Goal: Task Accomplishment & Management: Manage account settings

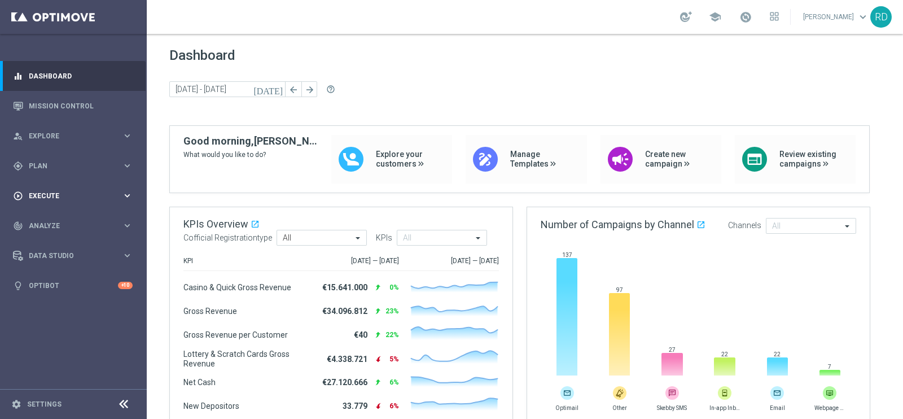
click at [45, 188] on div "play_circle_outline Execute keyboard_arrow_right" at bounding box center [73, 196] width 146 height 30
click at [54, 217] on link "Campaign Builder" at bounding box center [73, 219] width 88 height 9
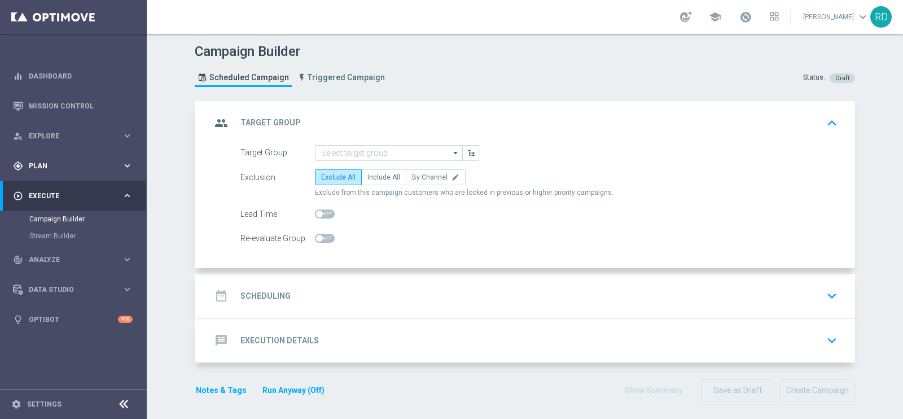
click at [47, 172] on div "gps_fixed Plan keyboard_arrow_right" at bounding box center [73, 166] width 146 height 30
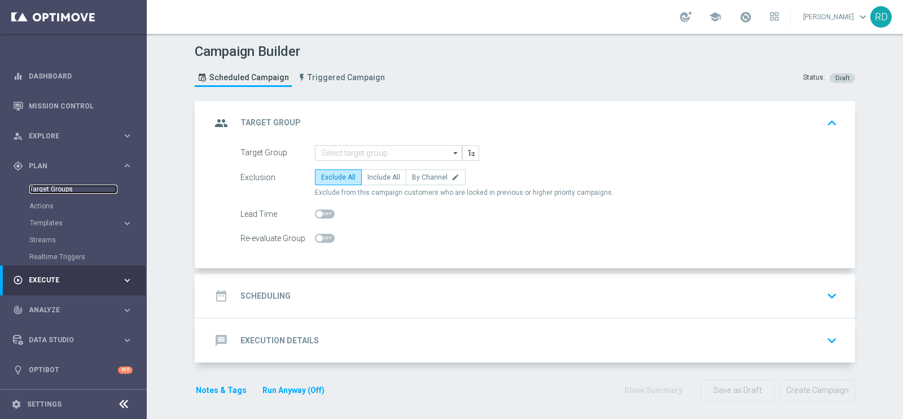
click at [56, 191] on link "Target Groups" at bounding box center [73, 189] width 88 height 9
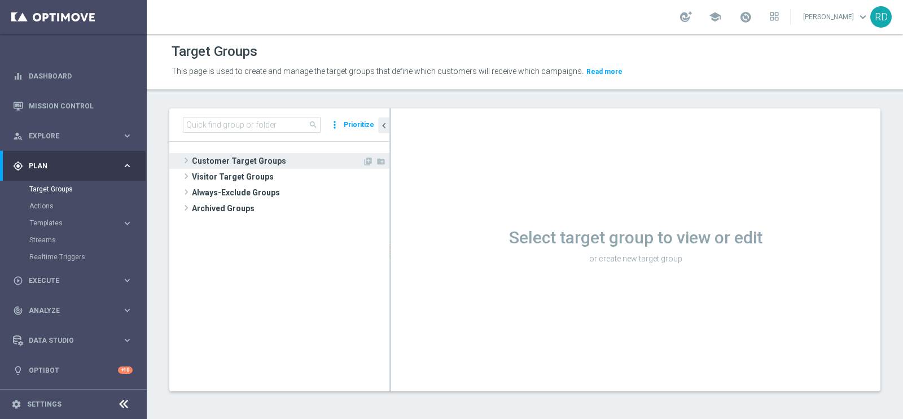
click at [185, 164] on span at bounding box center [186, 161] width 11 height 14
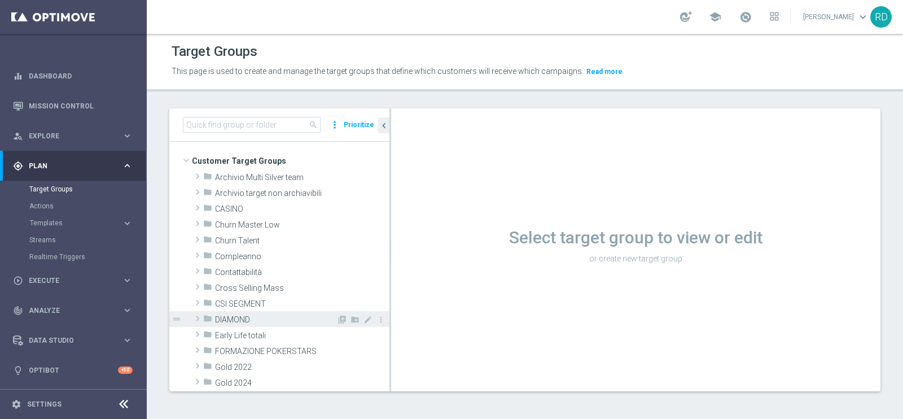
click at [201, 319] on span at bounding box center [197, 319] width 11 height 14
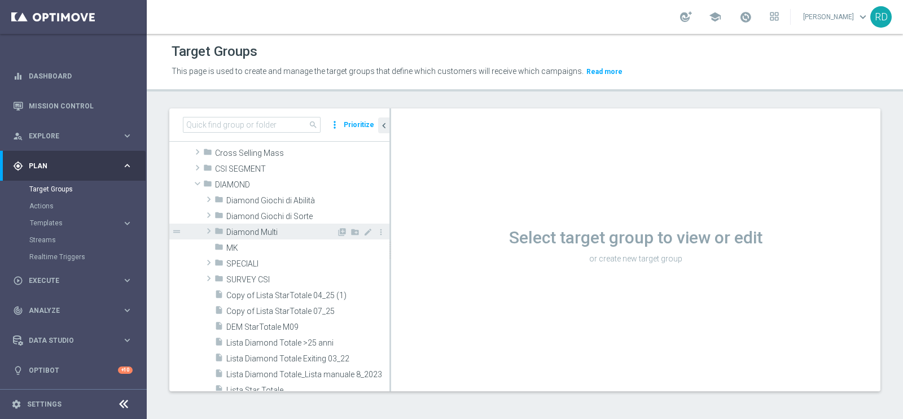
scroll to position [141, 0]
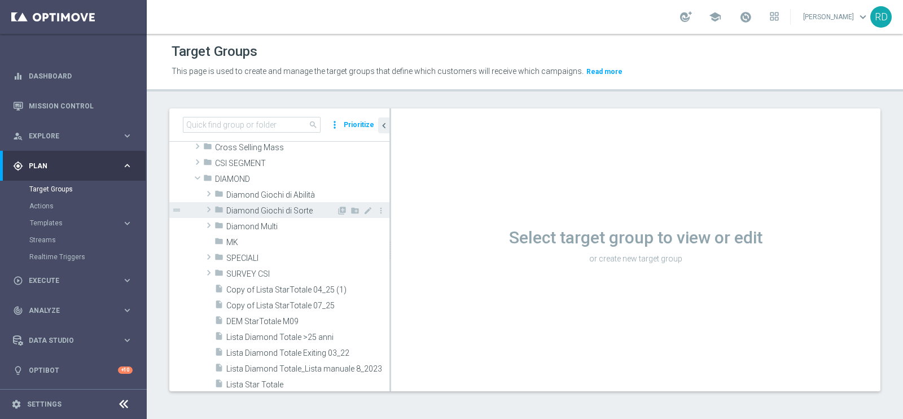
click at [209, 209] on span at bounding box center [208, 210] width 11 height 14
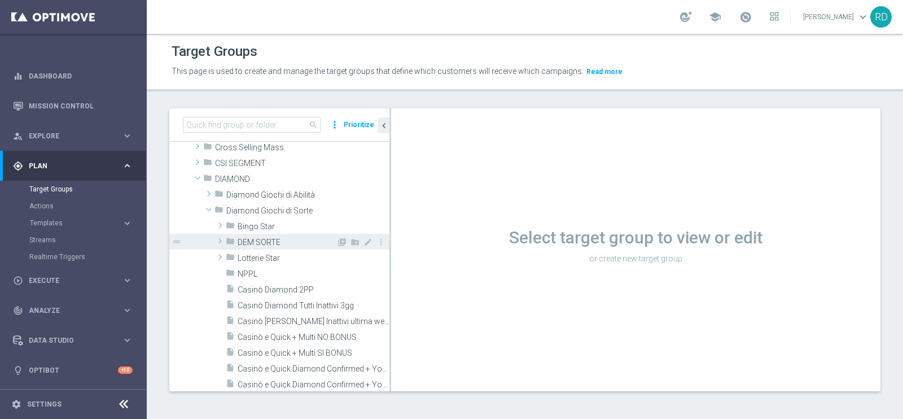
click at [287, 239] on span "DEM SORTE" at bounding box center [287, 243] width 99 height 10
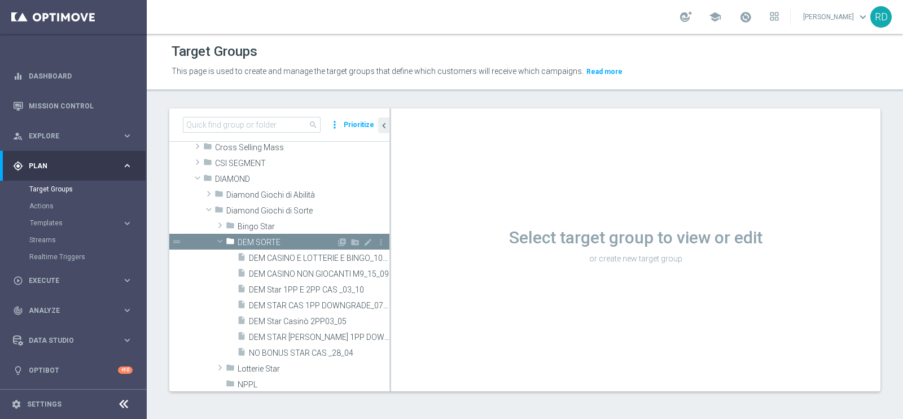
click at [288, 239] on span "DEM SORTE" at bounding box center [287, 243] width 99 height 10
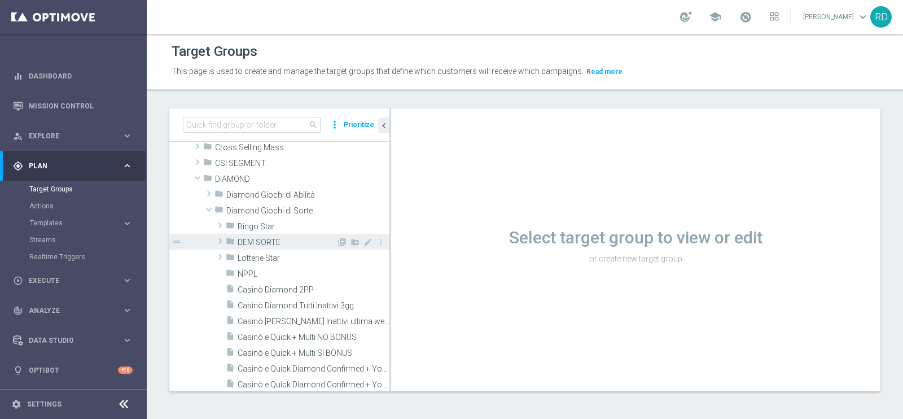
click at [288, 238] on span "DEM SORTE" at bounding box center [287, 243] width 99 height 10
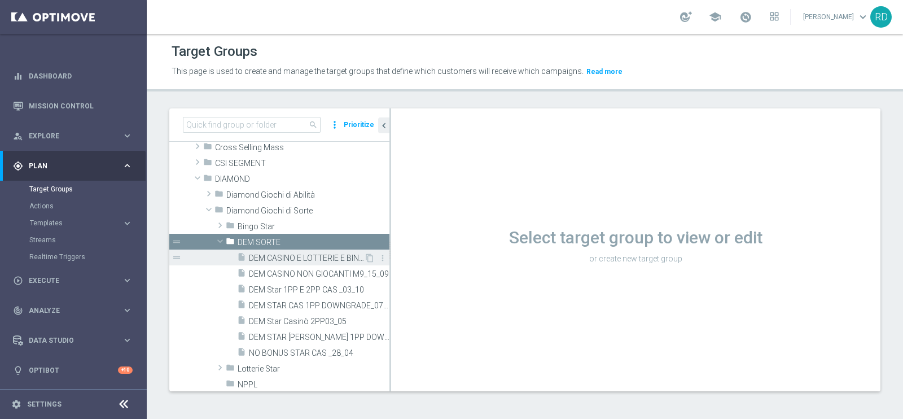
click at [312, 255] on span "DEM CASINO E LOTTERIE E BINGO_10_6" at bounding box center [306, 259] width 115 height 10
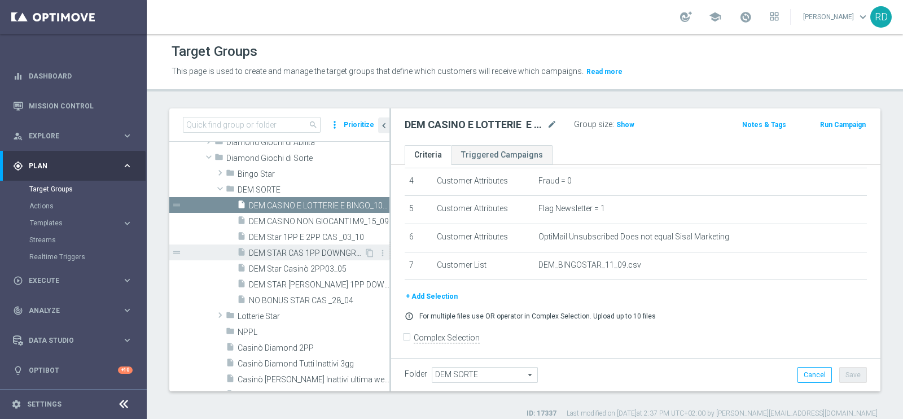
scroll to position [282, 0]
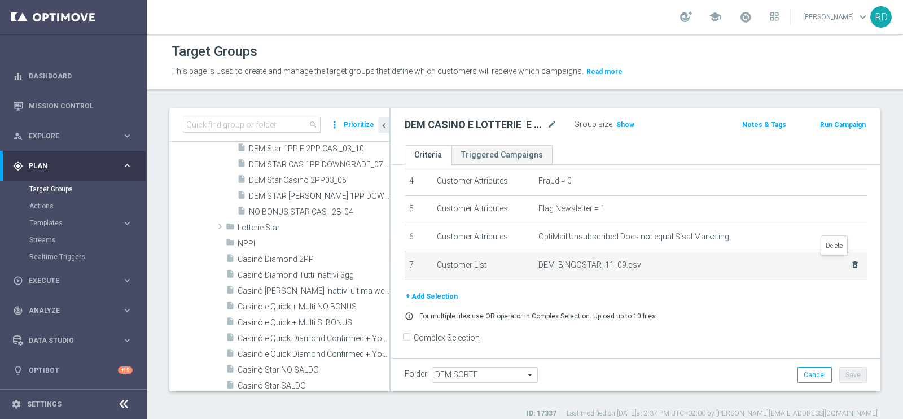
click at [851, 261] on icon "delete_forever" at bounding box center [855, 264] width 9 height 9
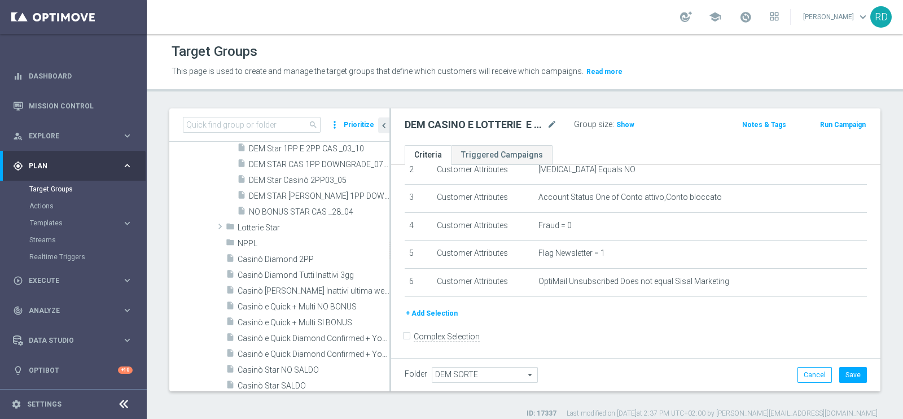
click at [422, 308] on button "+ Add Selection" at bounding box center [432, 313] width 54 height 12
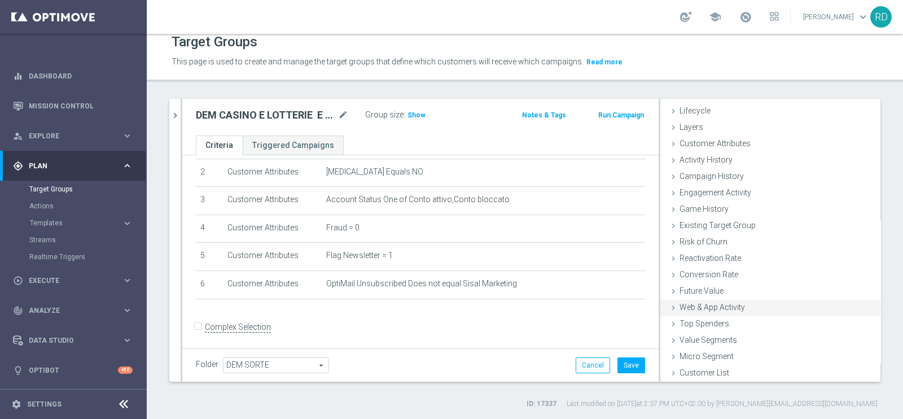
scroll to position [23, 0]
click at [680, 370] on span "Customer List" at bounding box center [705, 372] width 50 height 9
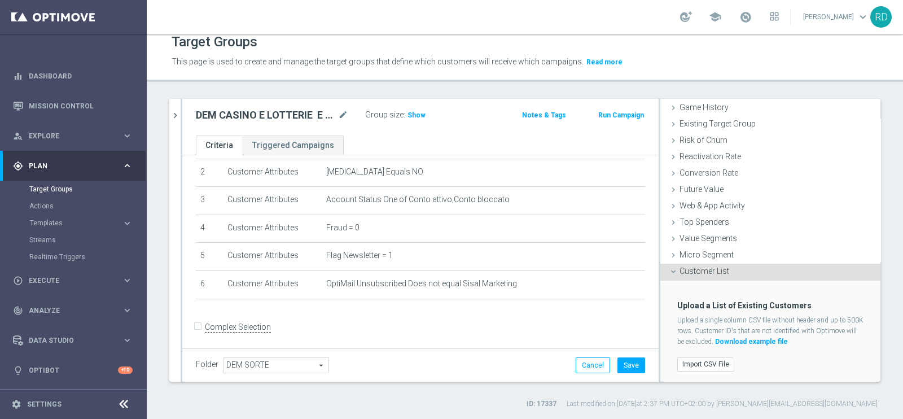
scroll to position [125, 0]
click at [696, 362] on label "Import CSV File" at bounding box center [706, 363] width 57 height 14
click at [0, 0] on input "Import CSV File" at bounding box center [0, 0] width 0 height 0
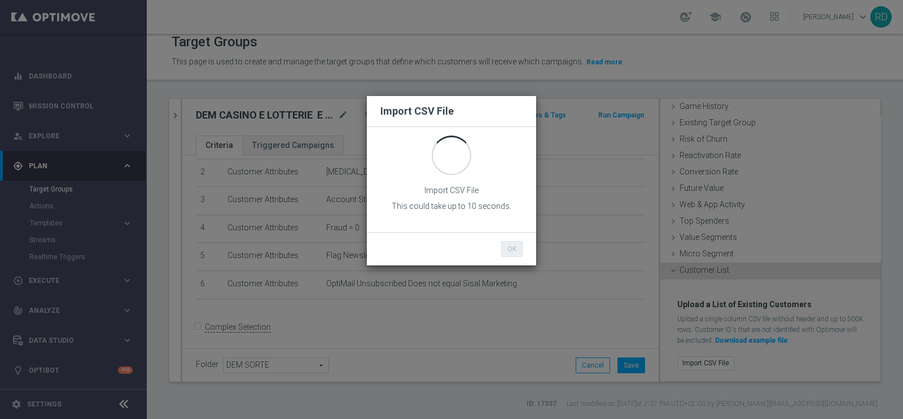
scroll to position [0, 0]
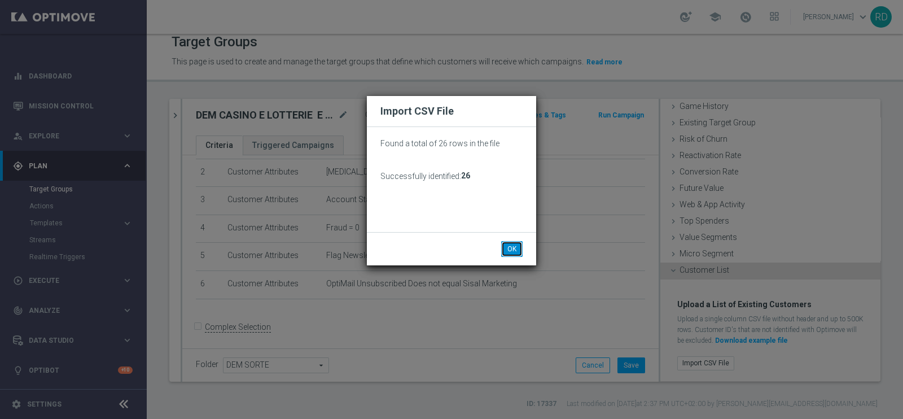
click at [521, 250] on button "OK" at bounding box center [511, 249] width 21 height 16
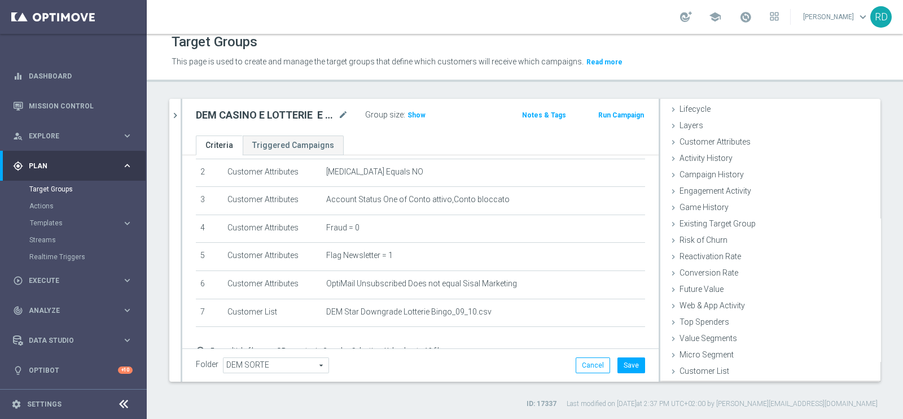
scroll to position [23, 0]
click at [417, 117] on span "Show" at bounding box center [417, 115] width 18 height 8
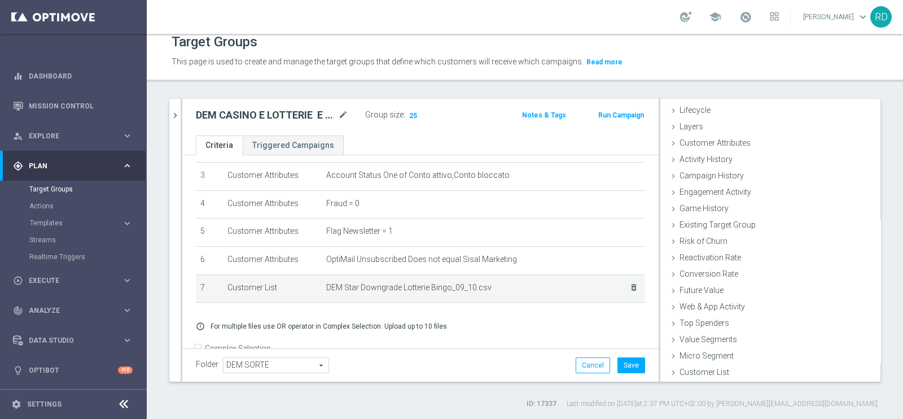
scroll to position [110, 0]
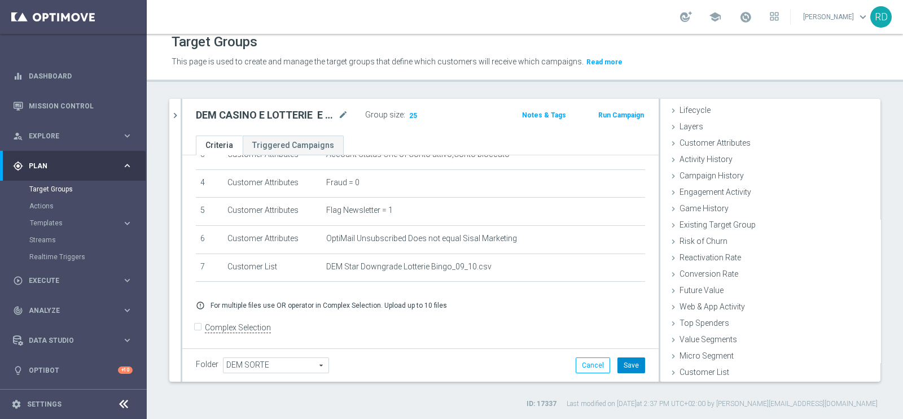
click at [620, 364] on button "Save" at bounding box center [632, 365] width 28 height 16
drag, startPoint x: 418, startPoint y: 114, endPoint x: 412, endPoint y: 112, distance: 6.1
click at [414, 112] on div "Group size : 25" at bounding box center [421, 114] width 113 height 14
click at [412, 112] on span "25" at bounding box center [413, 116] width 10 height 11
click at [64, 224] on span "Templates" at bounding box center [70, 223] width 81 height 7
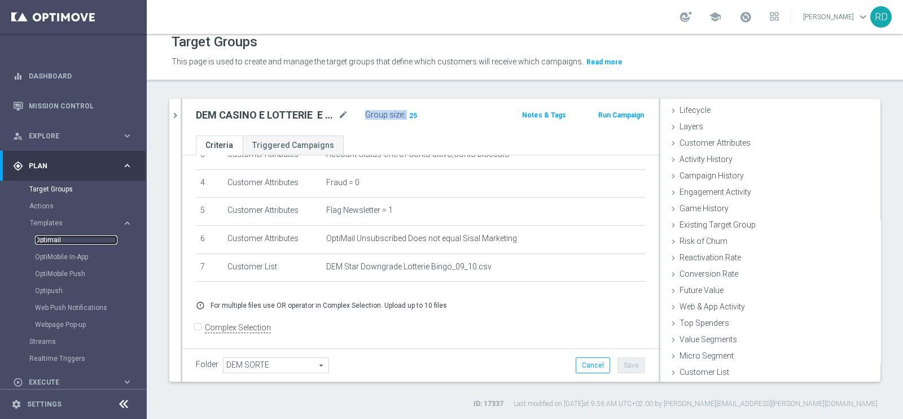
click at [47, 240] on link "Optimail" at bounding box center [76, 239] width 82 height 9
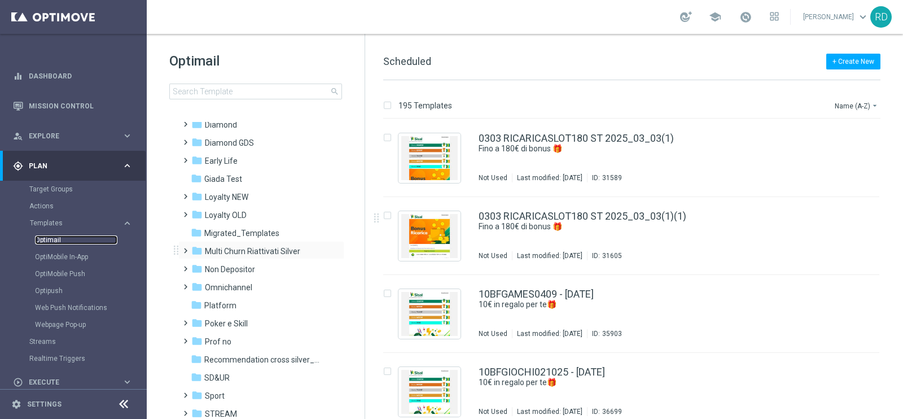
scroll to position [63, 0]
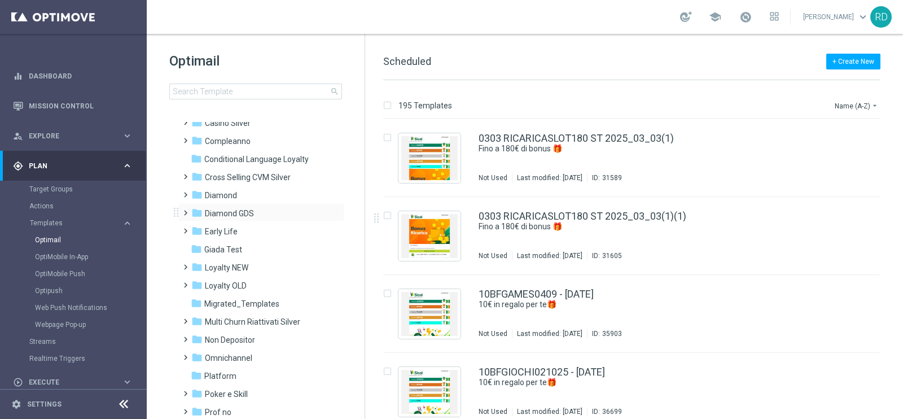
click at [186, 210] on span at bounding box center [183, 208] width 5 height 5
click at [224, 268] on span "Lotterie" at bounding box center [230, 268] width 28 height 10
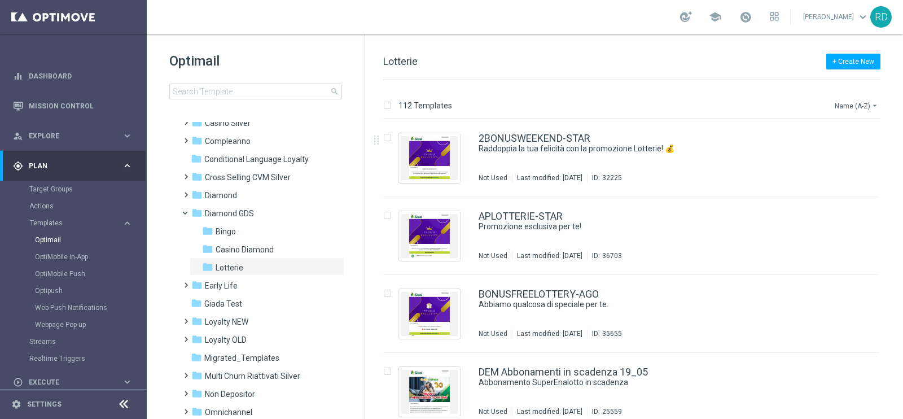
click at [856, 105] on button "Name (A-Z) arrow_drop_down" at bounding box center [857, 106] width 47 height 14
click at [844, 171] on span "Date Modified (Oldest)" at bounding box center [835, 172] width 73 height 8
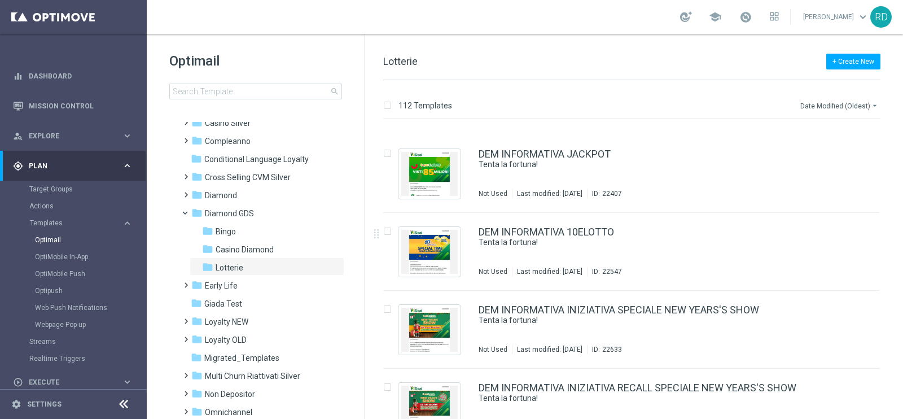
scroll to position [353, 0]
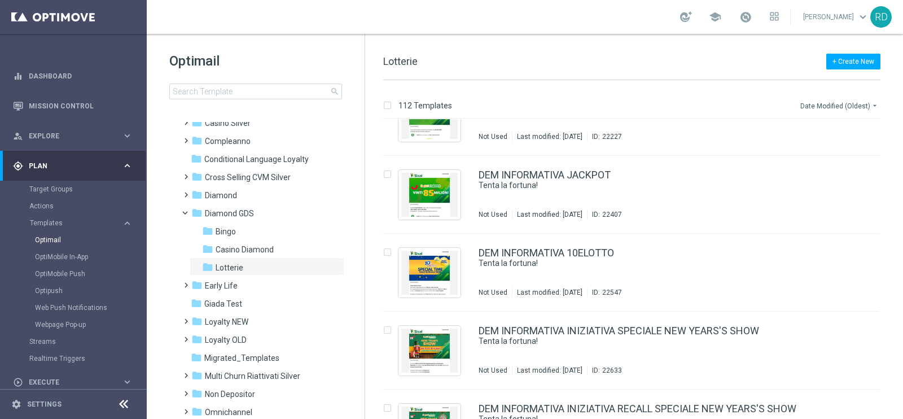
click at [845, 111] on button "Date Modified (Oldest) arrow_drop_down" at bounding box center [839, 106] width 81 height 14
click at [850, 155] on span "Date Modified (Newest)" at bounding box center [837, 156] width 76 height 8
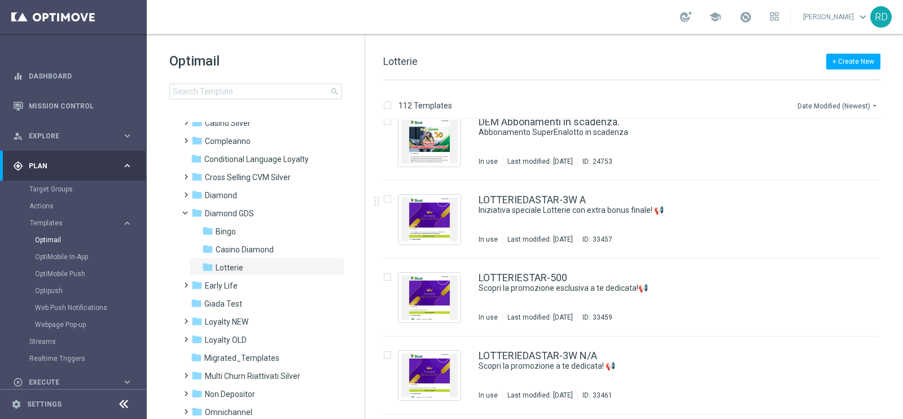
scroll to position [2113, 0]
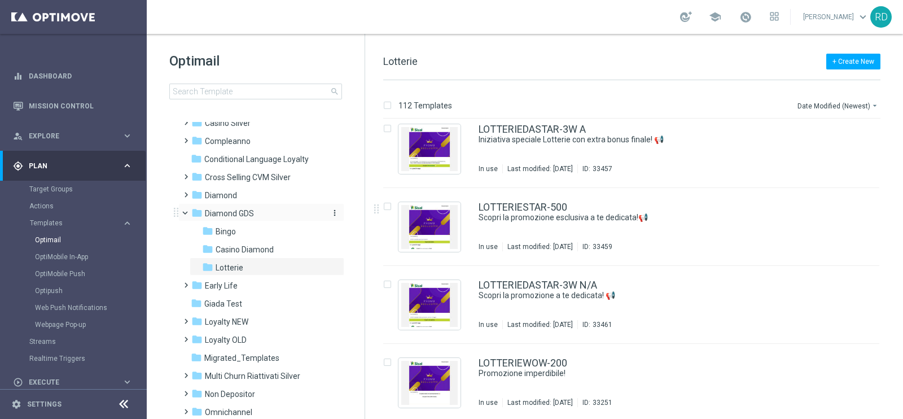
click at [231, 213] on span "Diamond GDS" at bounding box center [229, 213] width 49 height 10
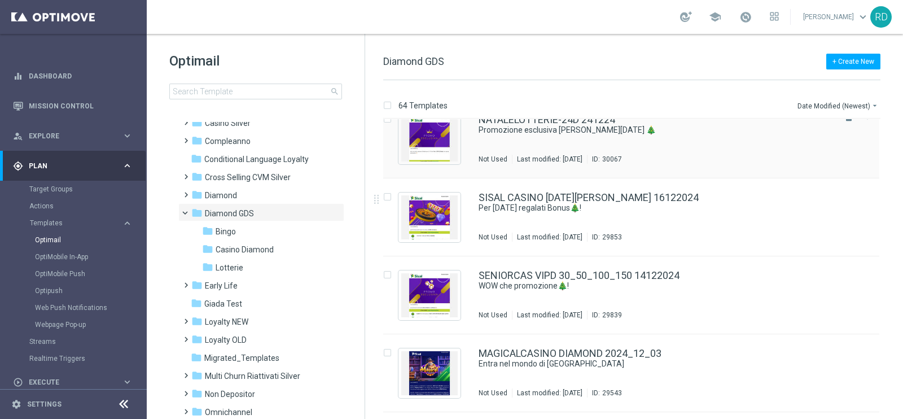
scroll to position [635, 0]
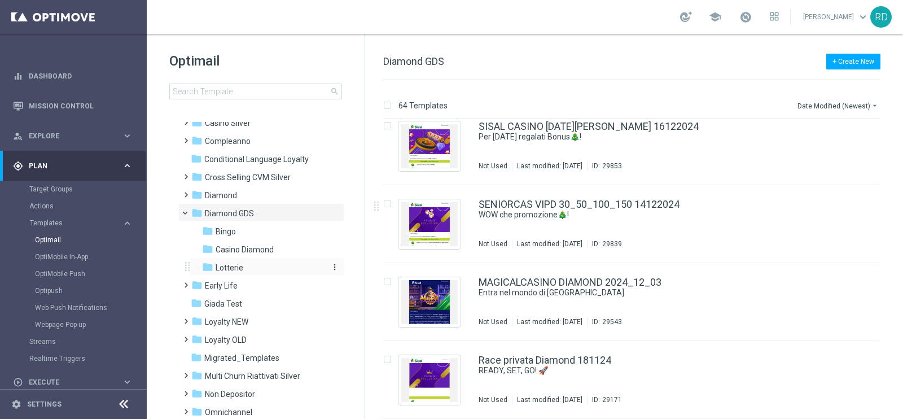
click at [233, 262] on div "folder Lotterie more_vert" at bounding box center [267, 266] width 155 height 18
click at [225, 270] on span "Lotterie" at bounding box center [230, 268] width 28 height 10
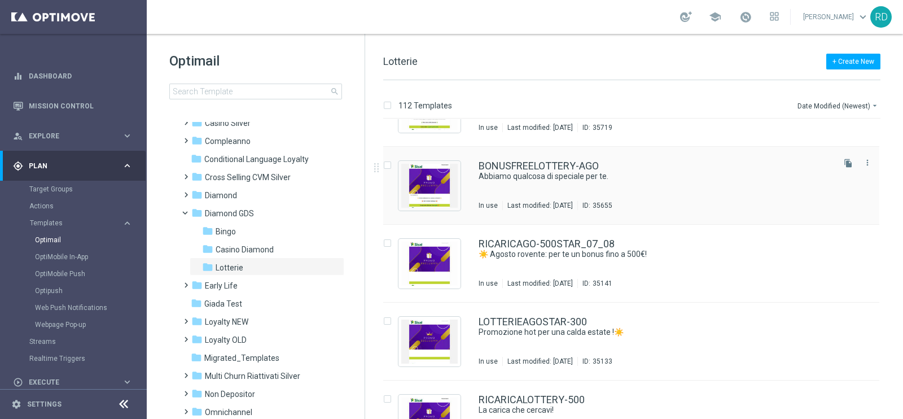
scroll to position [847, 0]
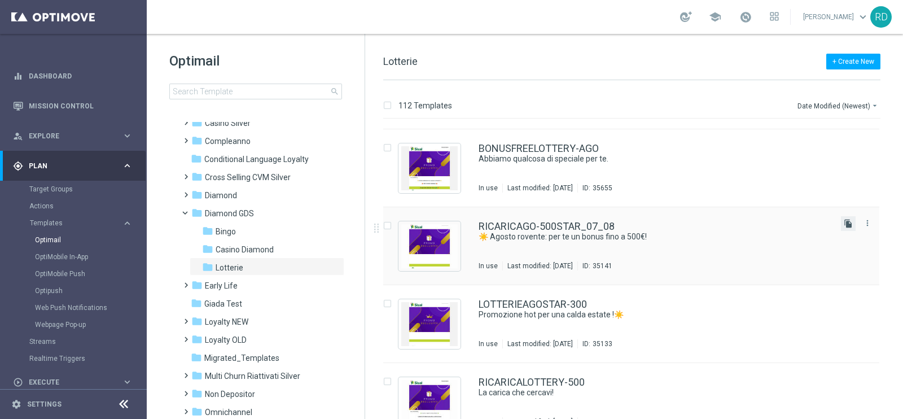
click at [847, 227] on icon "file_copy" at bounding box center [848, 223] width 9 height 9
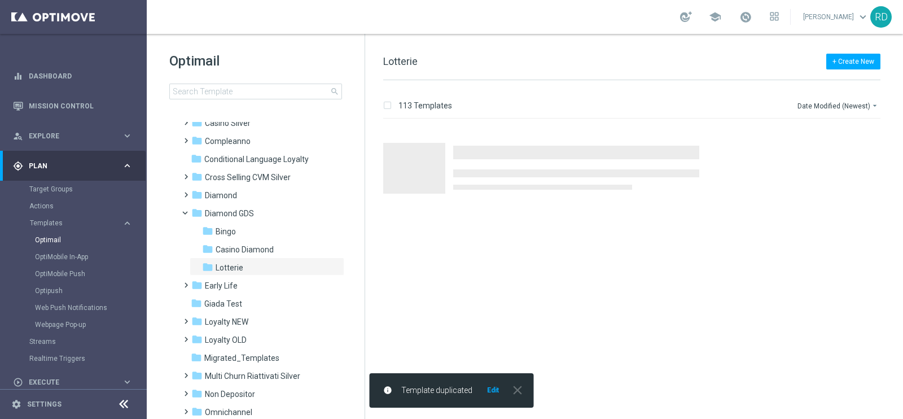
scroll to position [0, 0]
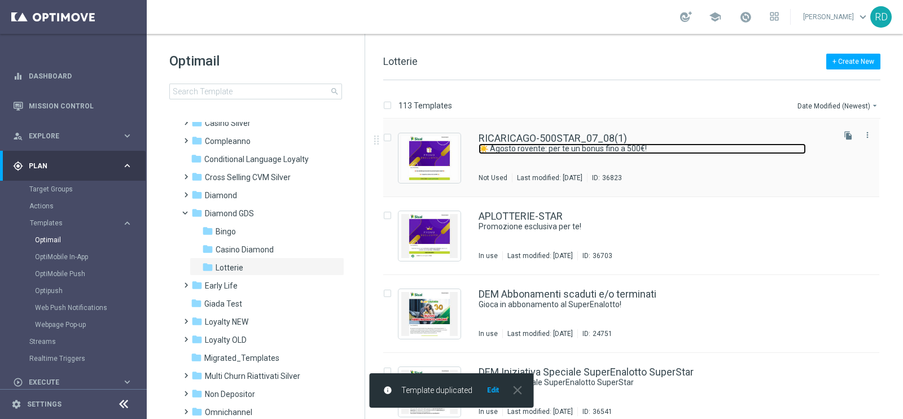
click at [519, 143] on link "☀️ Agosto rovente: per te un bonus fino a 500€!" at bounding box center [642, 148] width 327 height 11
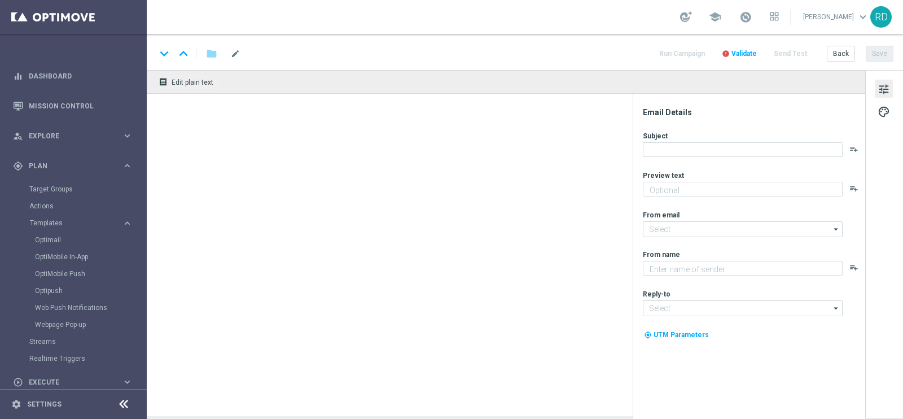
type textarea "Bonus del 50% [PERSON_NAME] ricarica fino a 500€!💥"
type textarea "Sisal Vip"
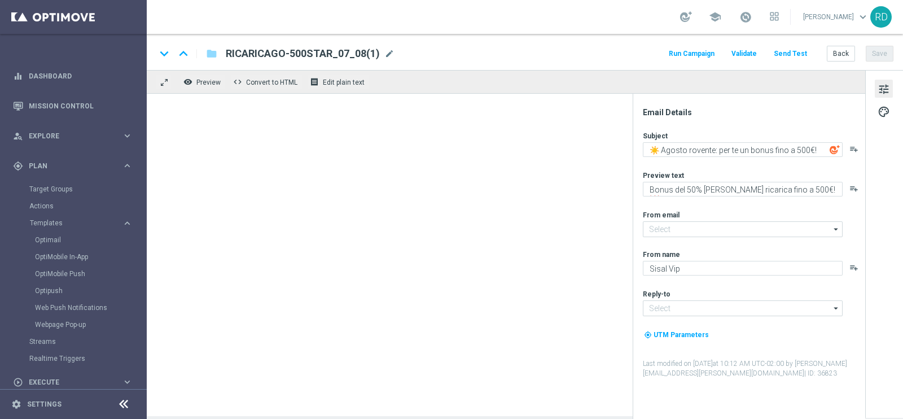
type input "[EMAIL_ADDRESS][DOMAIN_NAME]"
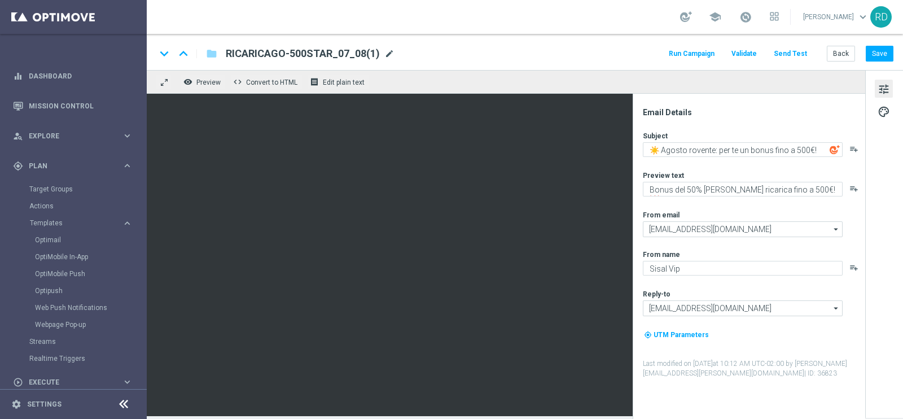
click at [384, 52] on span "mode_edit" at bounding box center [389, 54] width 10 height 10
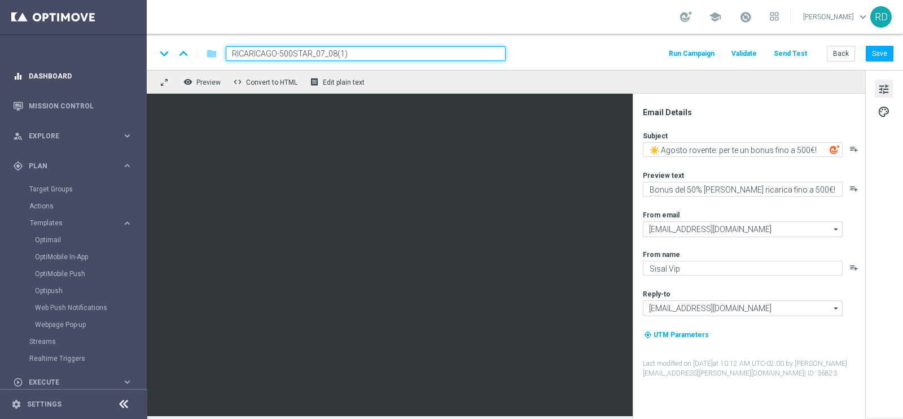
drag, startPoint x: 392, startPoint y: 60, endPoint x: 134, endPoint y: 79, distance: 259.3
click at [134, 79] on main "equalizer Dashboard Mission Control" at bounding box center [451, 209] width 903 height 419
paste input "DEPOSTAR-500"
click at [251, 49] on input "DEPOSTAR-500" at bounding box center [366, 53] width 280 height 15
drag, startPoint x: 248, startPoint y: 49, endPoint x: 259, endPoint y: 56, distance: 13.3
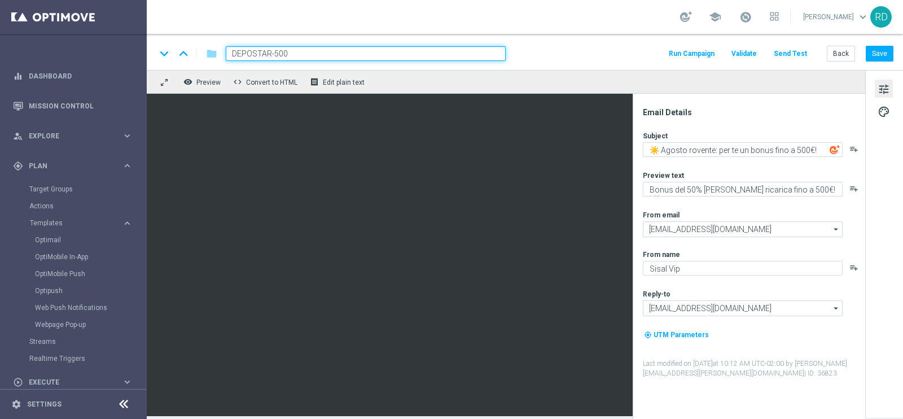
click at [248, 49] on input "DEPOSTAR-500" at bounding box center [366, 53] width 280 height 15
click at [291, 52] on input "DEPOSTAR-500" at bounding box center [366, 53] width 280 height 15
type input "DEPOSTAR-500_09_10"
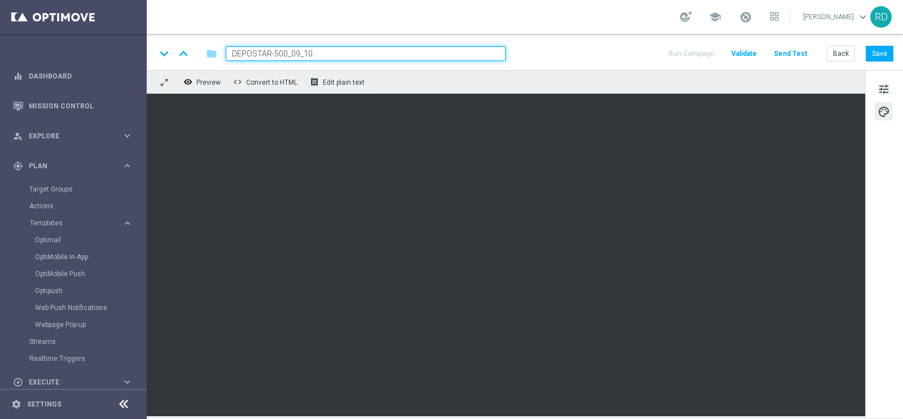
click at [895, 80] on div "tune palette" at bounding box center [885, 244] width 38 height 348
click at [890, 83] on button "tune" at bounding box center [884, 89] width 18 height 18
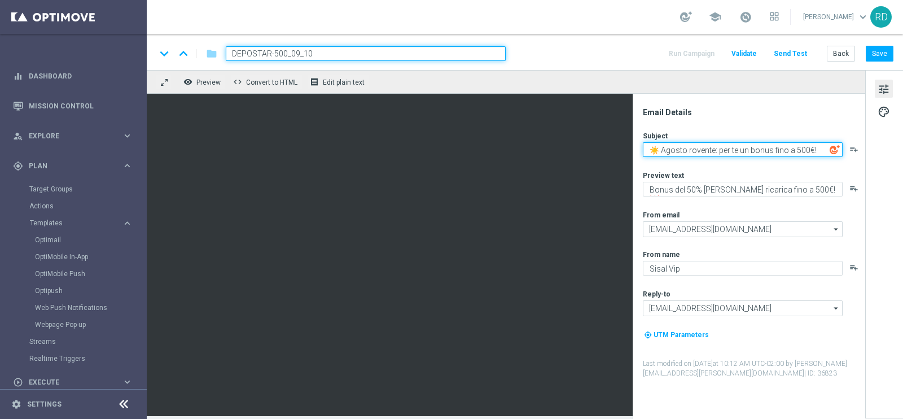
click at [727, 150] on textarea "☀️ Agosto rovente: per te un bonus fino a 500€!" at bounding box center [743, 149] width 200 height 15
drag, startPoint x: 713, startPoint y: 148, endPoint x: 663, endPoint y: 155, distance: 50.6
click at [663, 155] on textarea "☀️ Agosto rovente: per te un bonus fino a 500€!" at bounding box center [743, 149] width 200 height 15
drag, startPoint x: 798, startPoint y: 149, endPoint x: 646, endPoint y: 146, distance: 151.9
click at [646, 146] on textarea "☀️ Ottobre: per te un bonus fino a 500€!" at bounding box center [743, 149] width 200 height 15
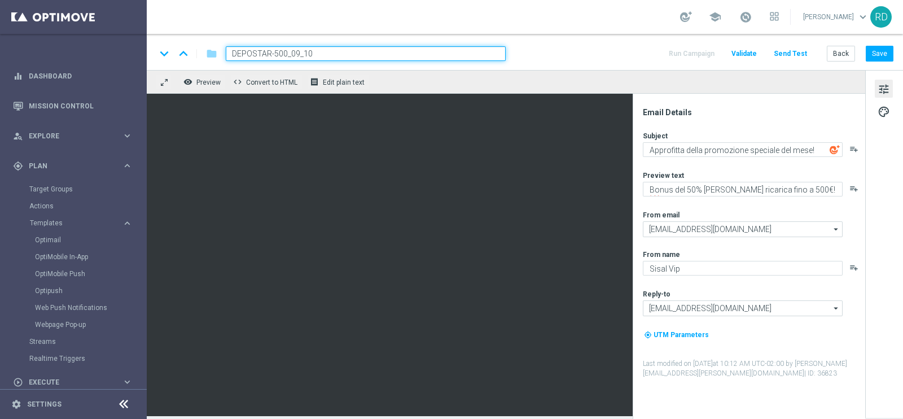
click at [832, 147] on img at bounding box center [835, 150] width 10 height 10
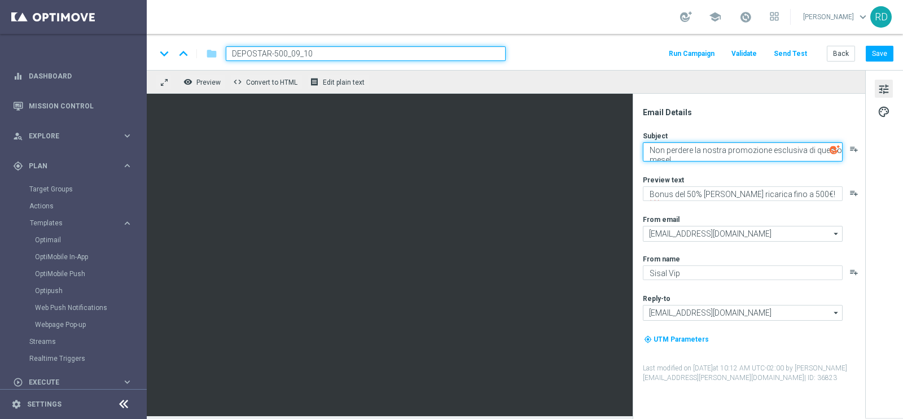
click at [771, 150] on textarea "Non perdere la nostra promozione esclusiva di questo mese!" at bounding box center [743, 151] width 200 height 19
click at [723, 156] on textarea "Non perdere la nostra promozione esclusiva di questo mese!" at bounding box center [743, 151] width 200 height 19
click at [723, 151] on textarea "Non perdere la nostra promozione esclusiva di questo mese!" at bounding box center [743, 151] width 200 height 19
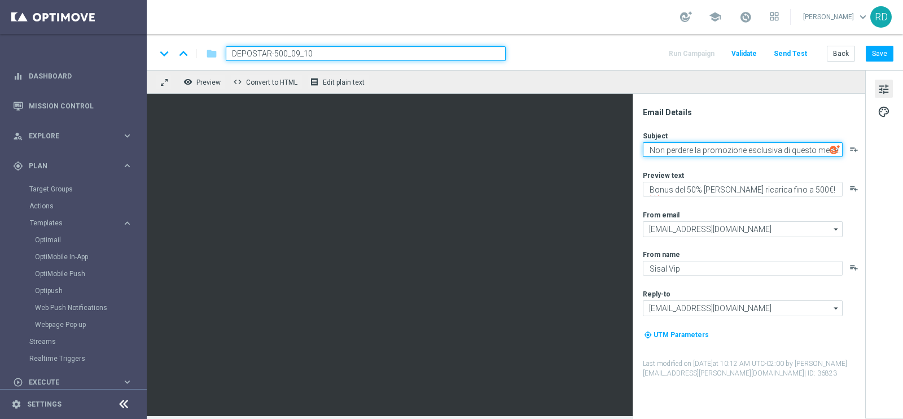
type textarea "Non perdere la promozione esclusiva di questo mese!"
click at [761, 163] on div "Subject Non perdere la promozione esclusiva di questo mese! playlist_add Previe…" at bounding box center [753, 254] width 221 height 247
click at [797, 151] on textarea "Non perdere la promozione esclusiva di questo mese!" at bounding box center [743, 149] width 200 height 15
click at [813, 148] on textarea "Non perdere la promozione esclusiva di questo mese!" at bounding box center [743, 149] width 200 height 15
click at [723, 203] on div "Subject Non perdere la promozione esclusiva di questo mese! playlist_add Previe…" at bounding box center [753, 254] width 221 height 247
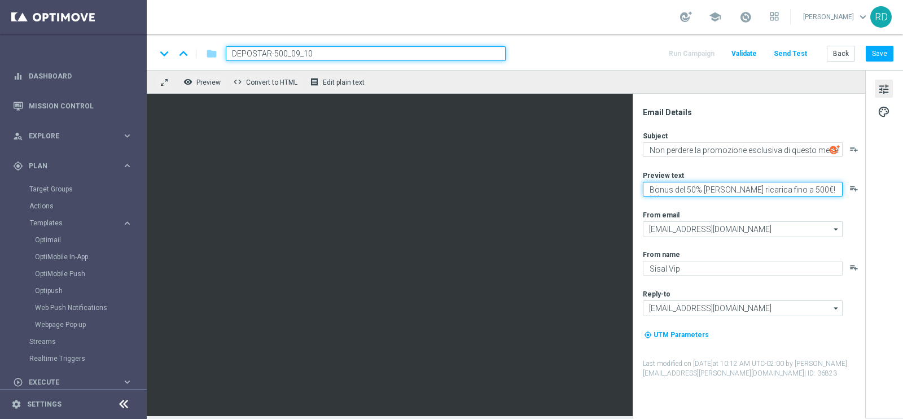
click at [649, 186] on textarea "Bonus del 50% [PERSON_NAME] ricarica fino a 500€!💥" at bounding box center [743, 189] width 200 height 15
type textarea "Per te un bonus del 50% [PERSON_NAME] ricarica fino a 500€!💥"
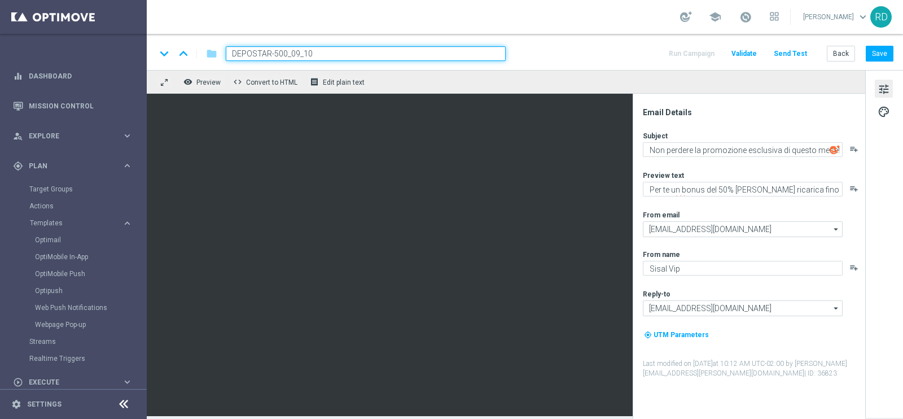
click at [757, 210] on div "From email" at bounding box center [753, 214] width 221 height 9
click at [771, 199] on div "Subject Non perdere la promozione esclusiva di questo mese! playlist_add Previe…" at bounding box center [753, 254] width 221 height 247
click at [805, 202] on div "Subject Non perdere la promozione esclusiva di questo mese! playlist_add Previe…" at bounding box center [753, 254] width 221 height 247
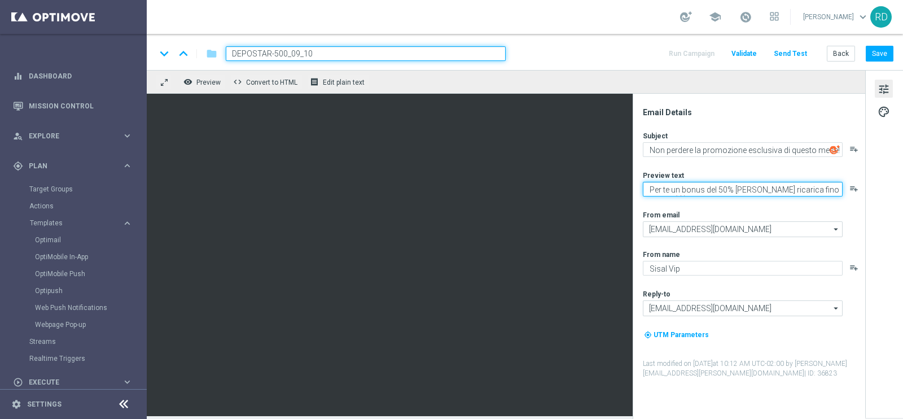
click at [788, 192] on textarea "Per te un bonus del 50% [PERSON_NAME] ricarica fino a 500€!💥" at bounding box center [743, 189] width 200 height 15
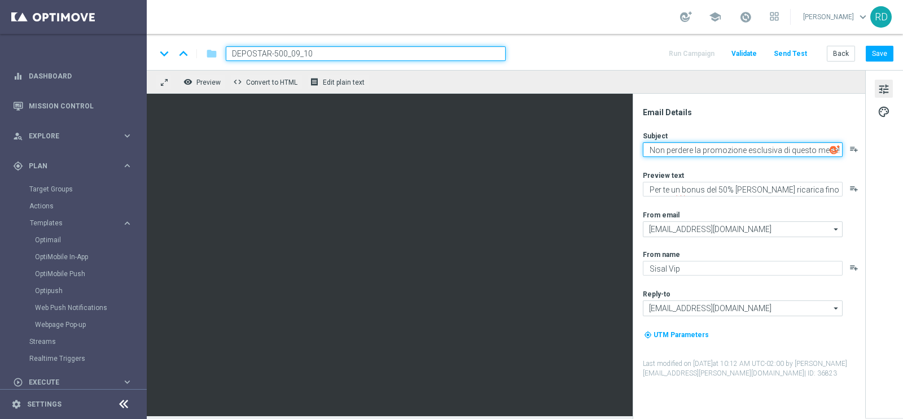
click at [755, 153] on textarea "Non perdere la promozione esclusiva di questo mese!" at bounding box center [743, 149] width 200 height 15
drag, startPoint x: 647, startPoint y: 151, endPoint x: 903, endPoint y: 177, distance: 257.1
click at [903, 177] on div "Email Details Subject Non perdere la promozione esclusiva di questo mese! playl…" at bounding box center [885, 243] width 38 height 346
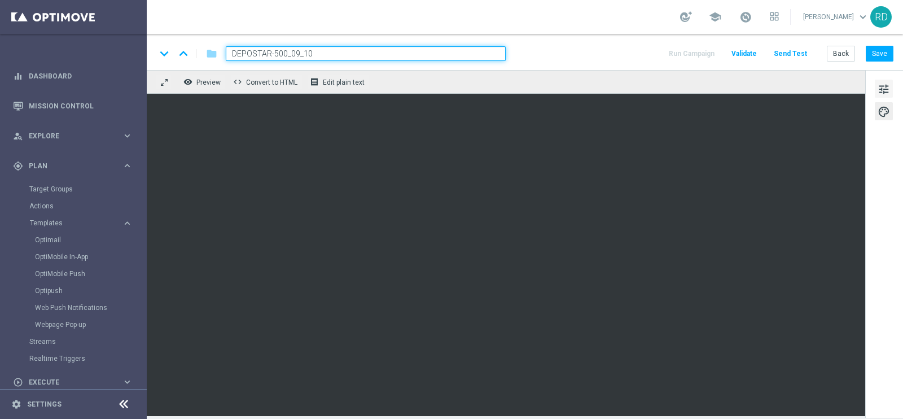
click at [890, 89] on button "tune" at bounding box center [884, 89] width 18 height 18
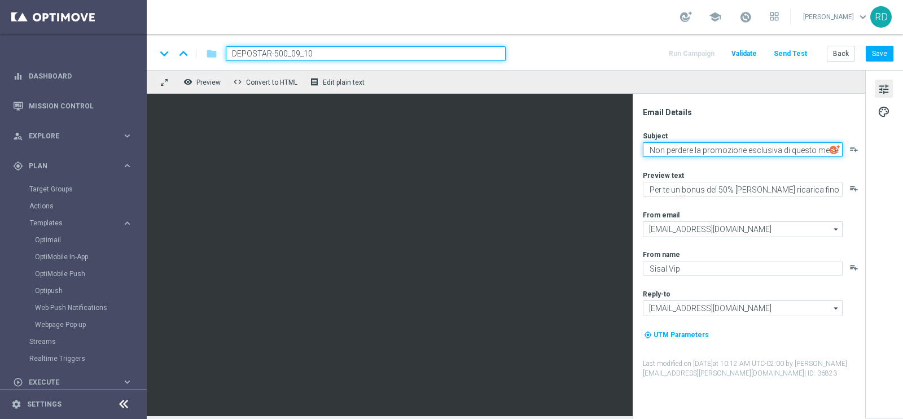
click at [703, 147] on textarea "Non perdere la promozione esclusiva di questo mese!" at bounding box center [743, 149] width 200 height 15
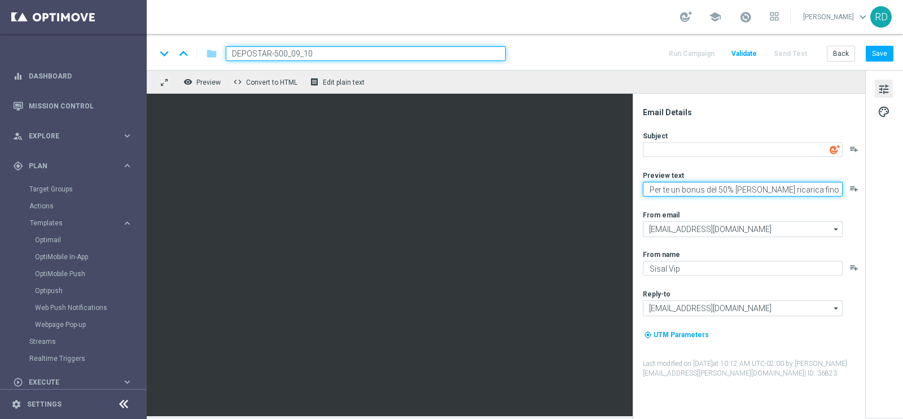
click at [694, 185] on textarea "Per te un bonus del 50% [PERSON_NAME] ricarica fino a 500€!💥" at bounding box center [743, 189] width 200 height 15
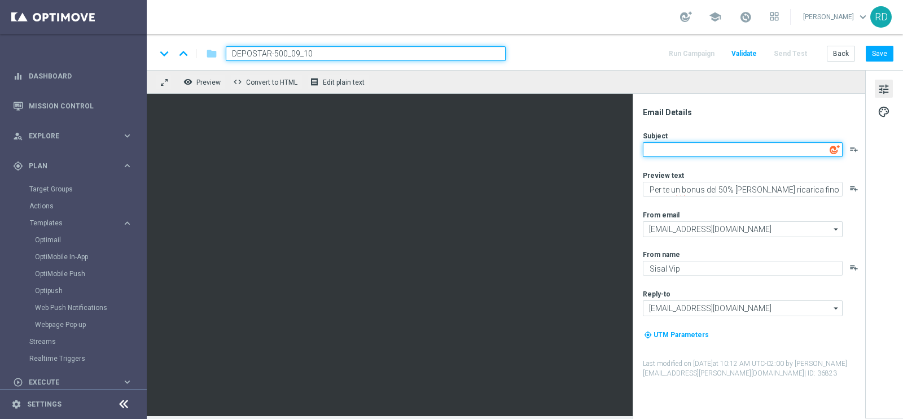
click at [676, 149] on textarea at bounding box center [743, 149] width 200 height 15
drag, startPoint x: 789, startPoint y: 151, endPoint x: 678, endPoint y: 147, distance: 111.9
click at [678, 147] on textarea "Ottobre entra in gioco:per [PERSON_NAME] a 500" at bounding box center [743, 149] width 200 height 15
click at [719, 147] on textarea "Ottobre ti ricarica:" at bounding box center [743, 149] width 200 height 15
drag, startPoint x: 748, startPoint y: 153, endPoint x: 713, endPoint y: 152, distance: 35.0
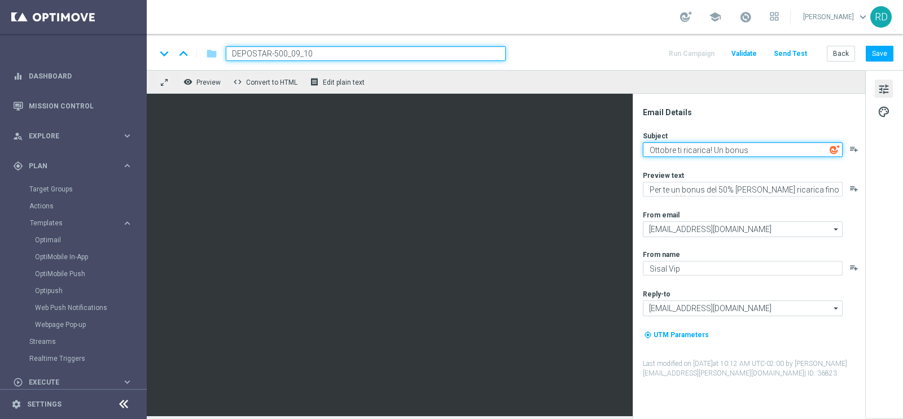
click at [713, 152] on textarea "Ottobre ti ricarica! Un bonus" at bounding box center [743, 149] width 200 height 15
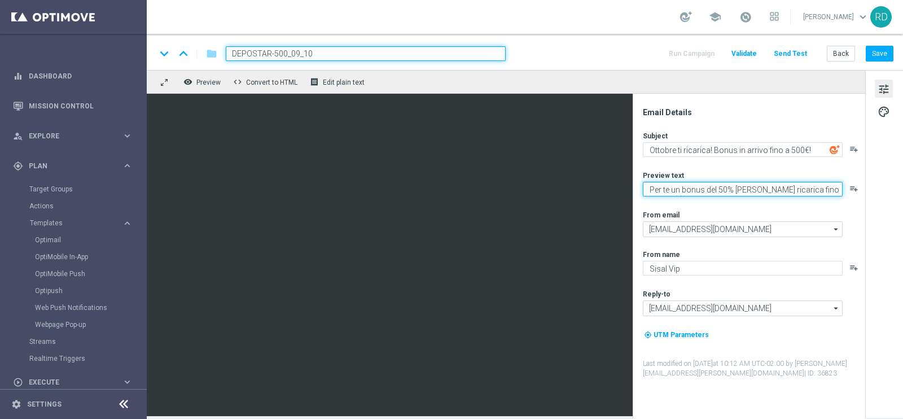
click at [751, 191] on textarea "Per te un bonus del 50% [PERSON_NAME] ricarica fino a 500€!💥" at bounding box center [743, 189] width 200 height 15
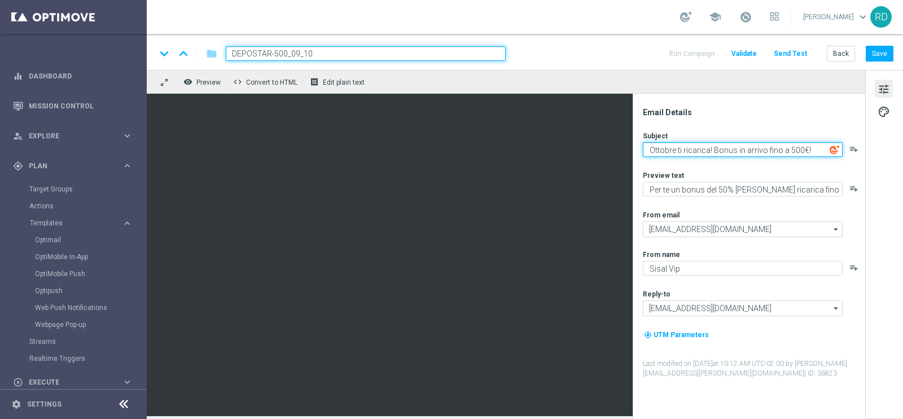
click at [819, 148] on textarea "Ottobre ti ricarica! Bonus in arrivo fino a 500€!" at bounding box center [743, 149] width 200 height 15
paste textarea "🤩"
type textarea "Ottobre ti ricarica! Bonus in arrivo fino a 500€! 🤩"
click at [788, 177] on div "Preview text" at bounding box center [753, 175] width 221 height 9
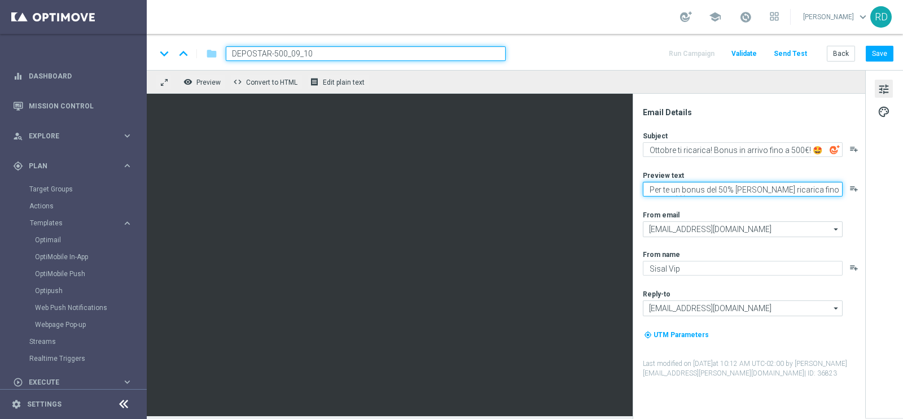
click at [773, 190] on textarea "Per te un bonus del 50% [PERSON_NAME] ricarica fino a 500€!💥" at bounding box center [743, 189] width 200 height 15
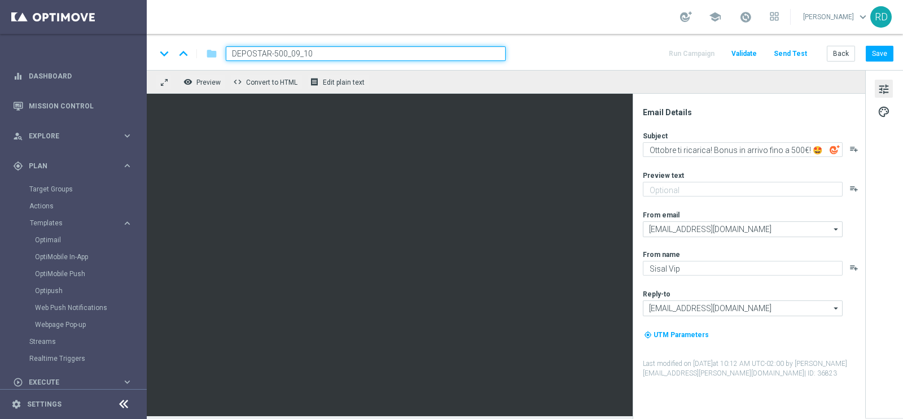
click at [755, 202] on div "Subject Ottobre ti ricarica! Bonus in arrivo fino a 500€! 🤩 playlist_add Previe…" at bounding box center [753, 254] width 221 height 247
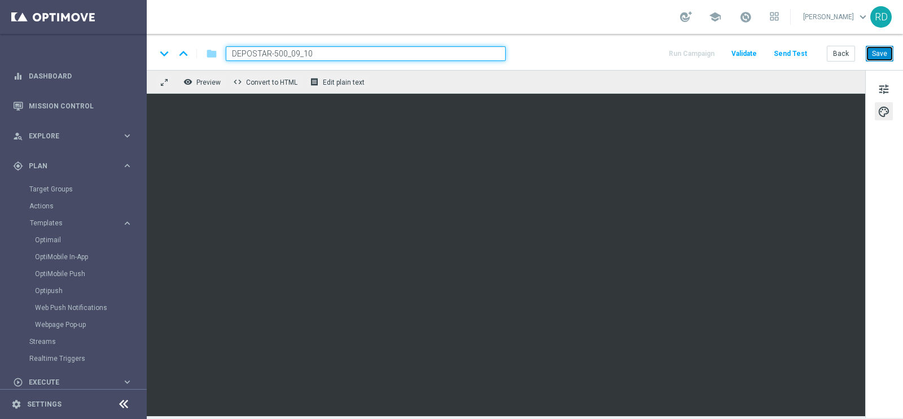
click at [876, 53] on button "Save" at bounding box center [880, 54] width 28 height 16
click at [893, 56] on button "Save" at bounding box center [880, 54] width 28 height 16
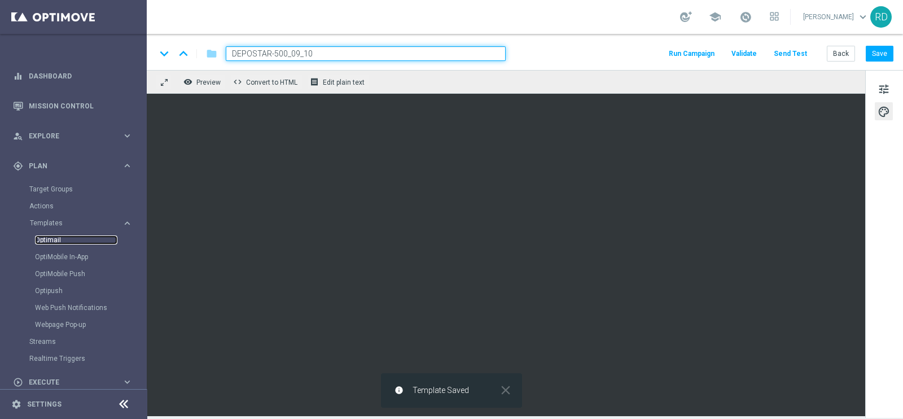
click at [43, 239] on link "Optimail" at bounding box center [76, 239] width 82 height 9
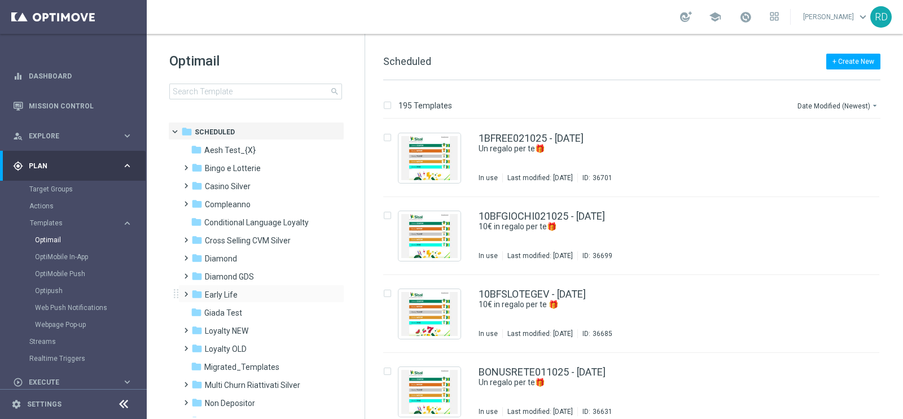
drag, startPoint x: 185, startPoint y: 280, endPoint x: 186, endPoint y: 289, distance: 8.5
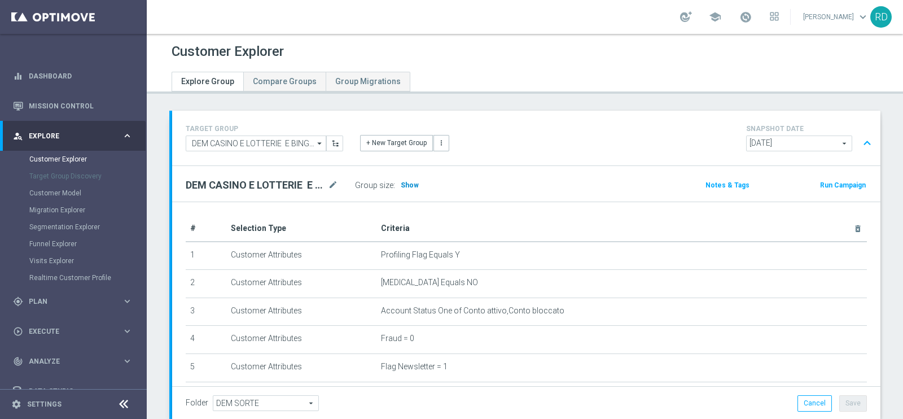
click at [415, 186] on span "Show" at bounding box center [410, 185] width 18 height 8
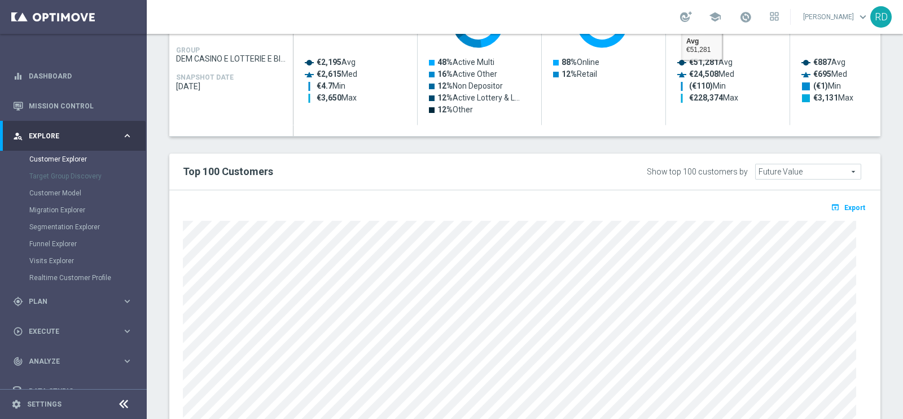
scroll to position [646, 0]
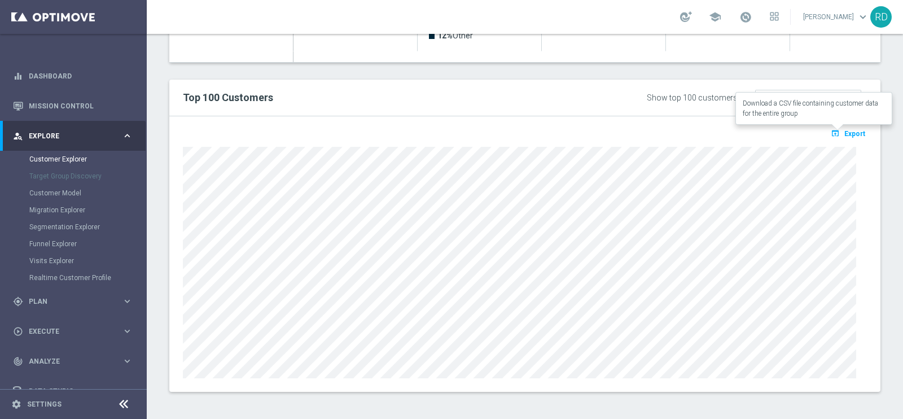
click at [848, 133] on span "Export" at bounding box center [855, 134] width 21 height 8
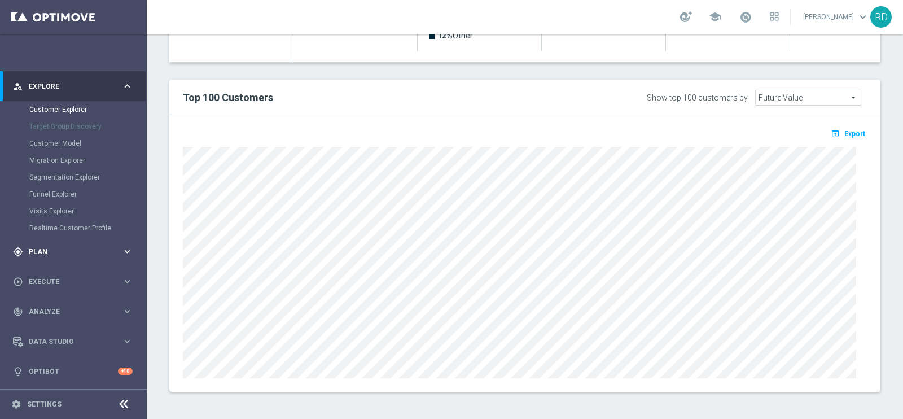
click at [56, 248] on span "Plan" at bounding box center [75, 251] width 93 height 7
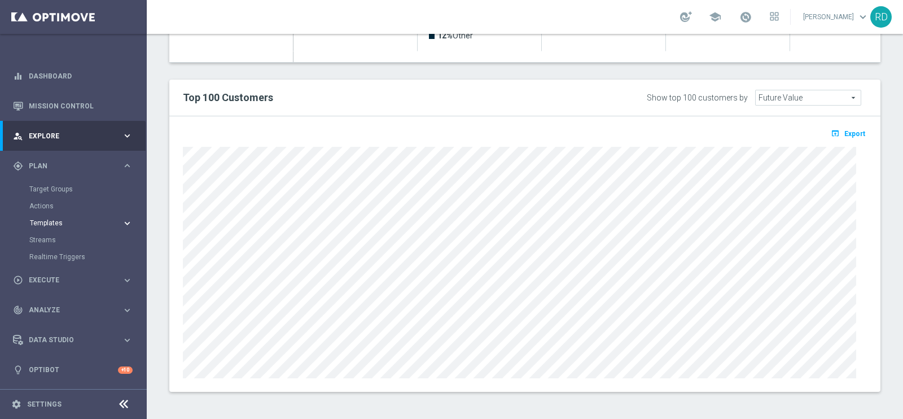
scroll to position [0, 0]
